Goal: Information Seeking & Learning: Learn about a topic

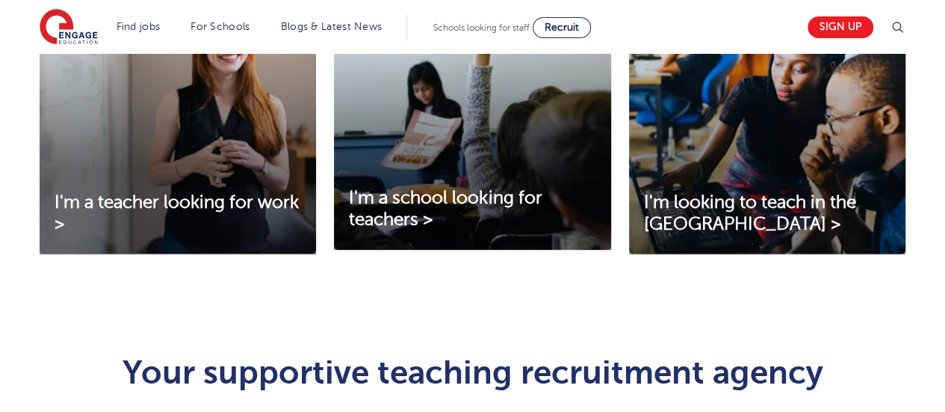
scroll to position [598, 0]
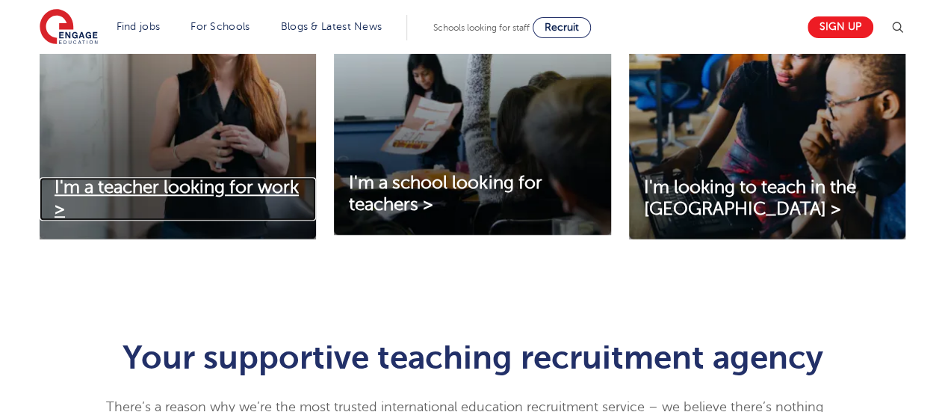
click at [151, 191] on span "I'm a teacher looking for work >" at bounding box center [177, 198] width 244 height 42
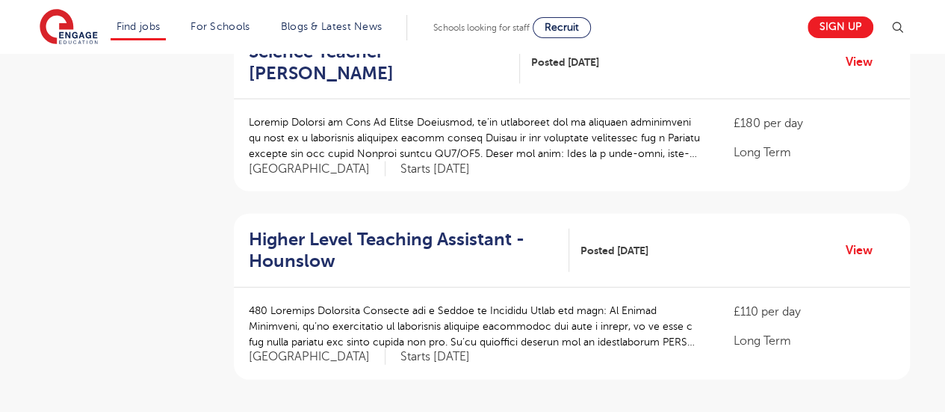
scroll to position [1802, 0]
